Goal: Transaction & Acquisition: Subscribe to service/newsletter

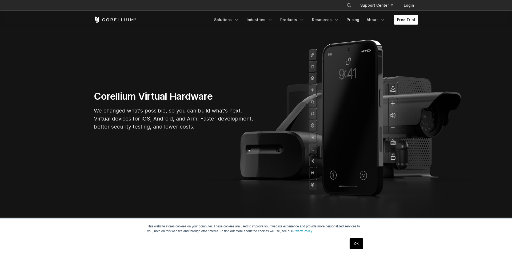
scroll to position [43, 0]
click at [411, 27] on div "Free Trial Solutions IoT" at bounding box center [256, 20] width 324 height 18
click at [411, 19] on link "Free Trial" at bounding box center [406, 20] width 24 height 10
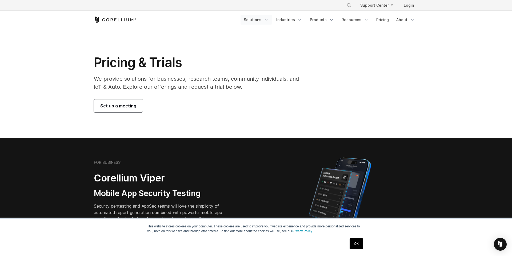
click at [261, 19] on link "Solutions" at bounding box center [256, 20] width 31 height 10
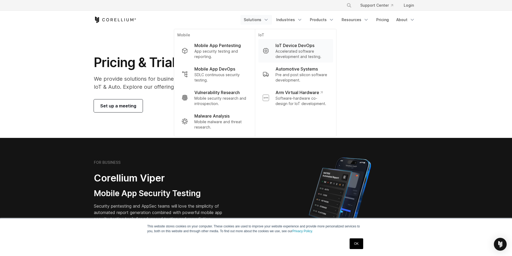
click at [286, 55] on p "Accelerated software development and testing." at bounding box center [302, 54] width 53 height 11
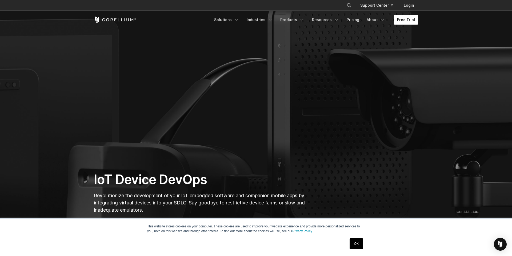
click at [404, 21] on link "Free Trial" at bounding box center [406, 20] width 24 height 10
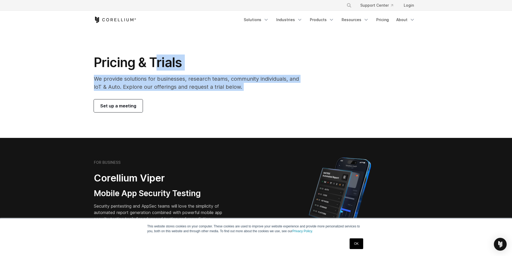
drag, startPoint x: 157, startPoint y: 57, endPoint x: 210, endPoint y: 94, distance: 65.2
click at [210, 94] on div "Pricing & Trials We provide solutions for businesses, research teams, community…" at bounding box center [200, 83] width 223 height 58
